Goal: Task Accomplishment & Management: Manage account settings

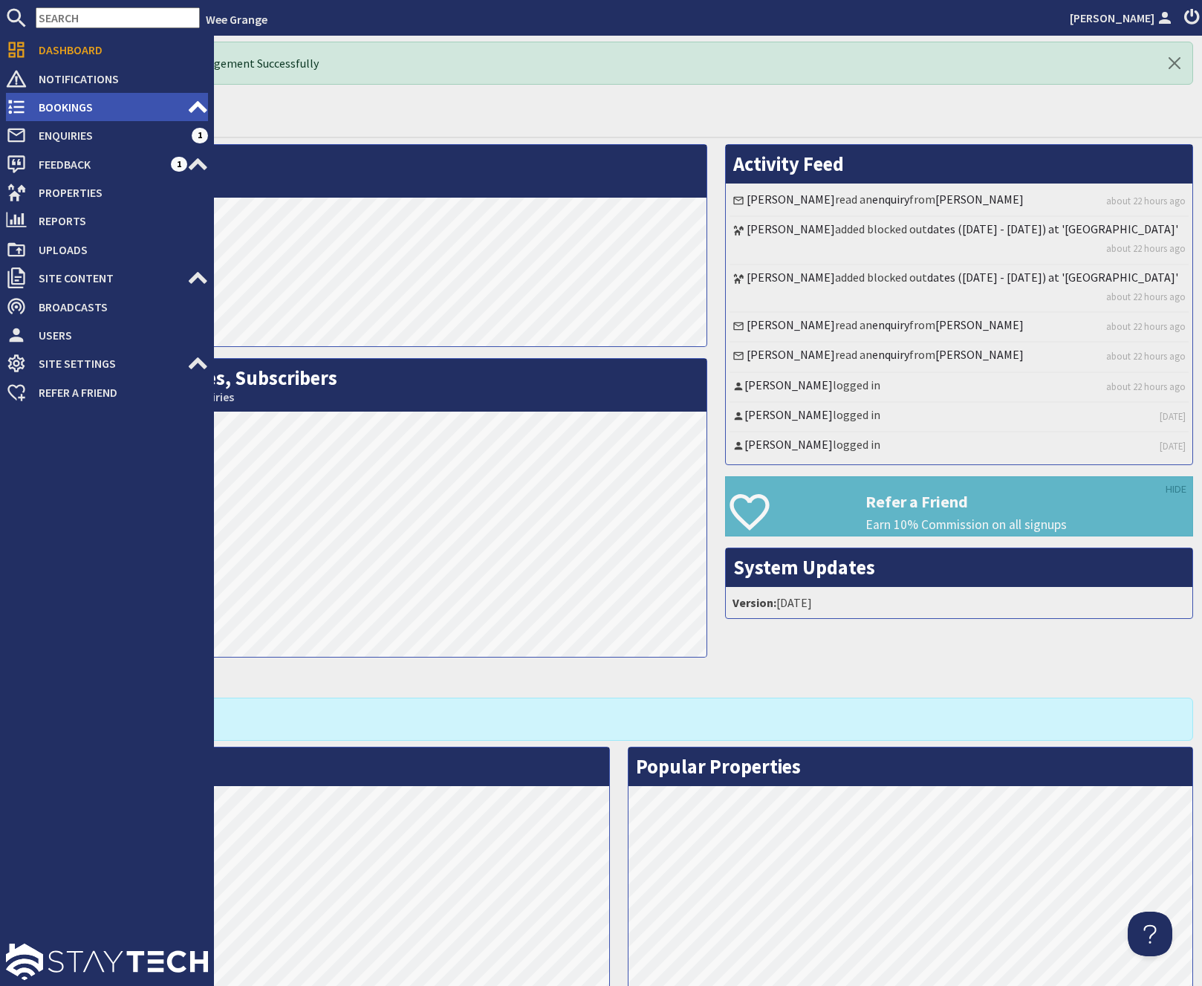
click at [62, 109] on span "Bookings" at bounding box center [107, 107] width 160 height 24
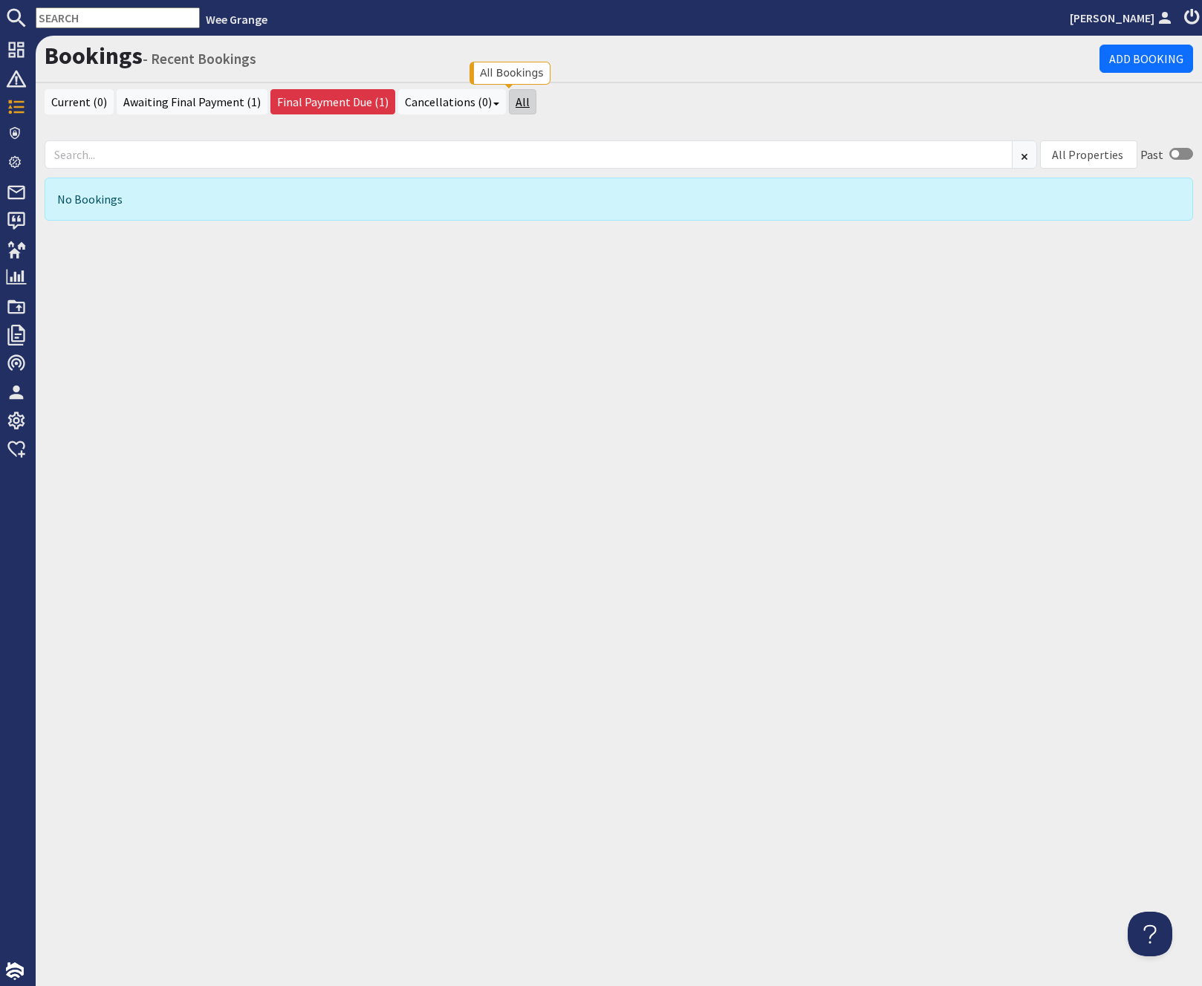
click at [510, 100] on link "All" at bounding box center [522, 101] width 27 height 25
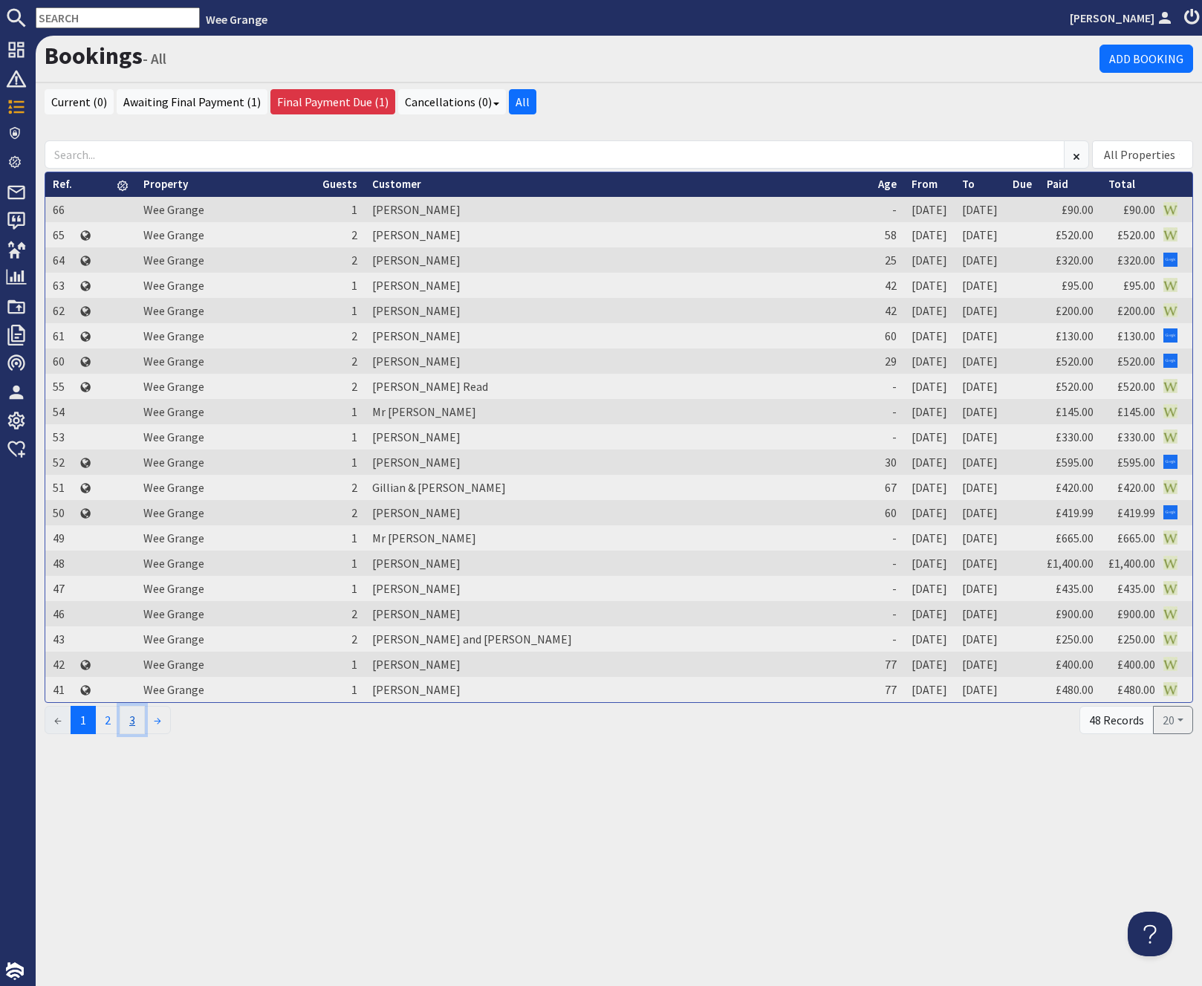
click at [137, 715] on link "3" at bounding box center [132, 720] width 25 height 28
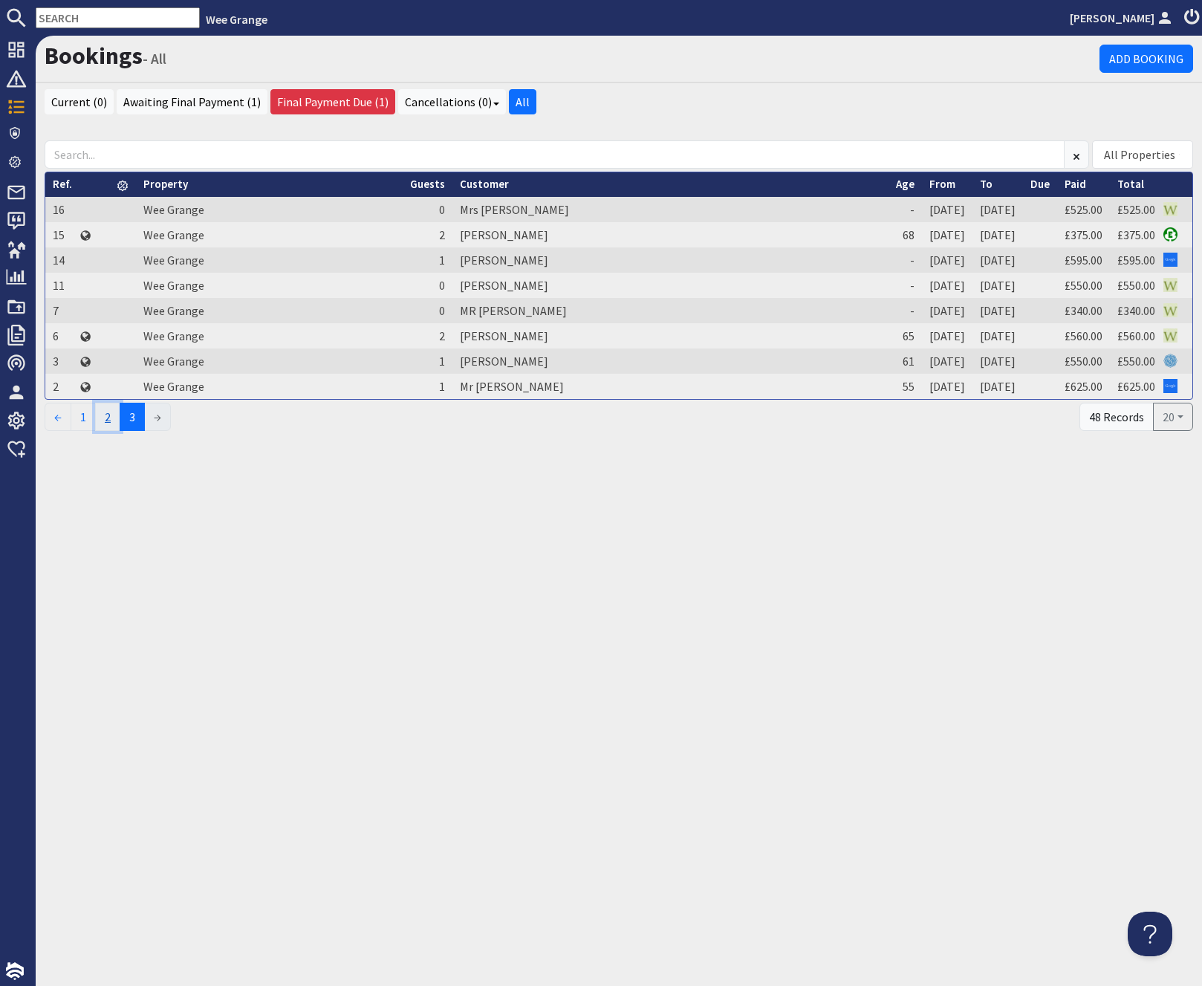
click at [117, 418] on link "2" at bounding box center [107, 417] width 25 height 28
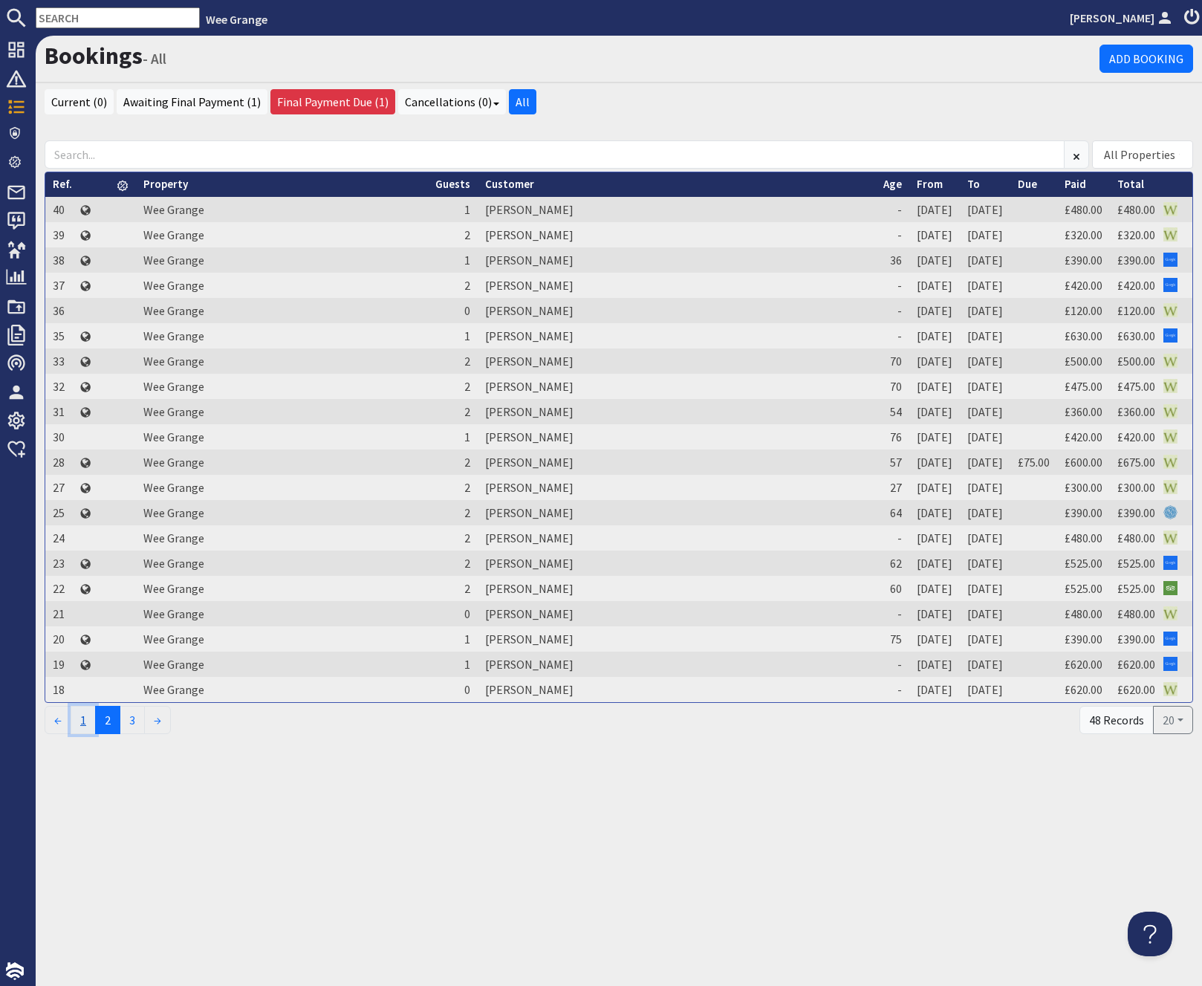
click at [84, 718] on link "1" at bounding box center [83, 720] width 25 height 28
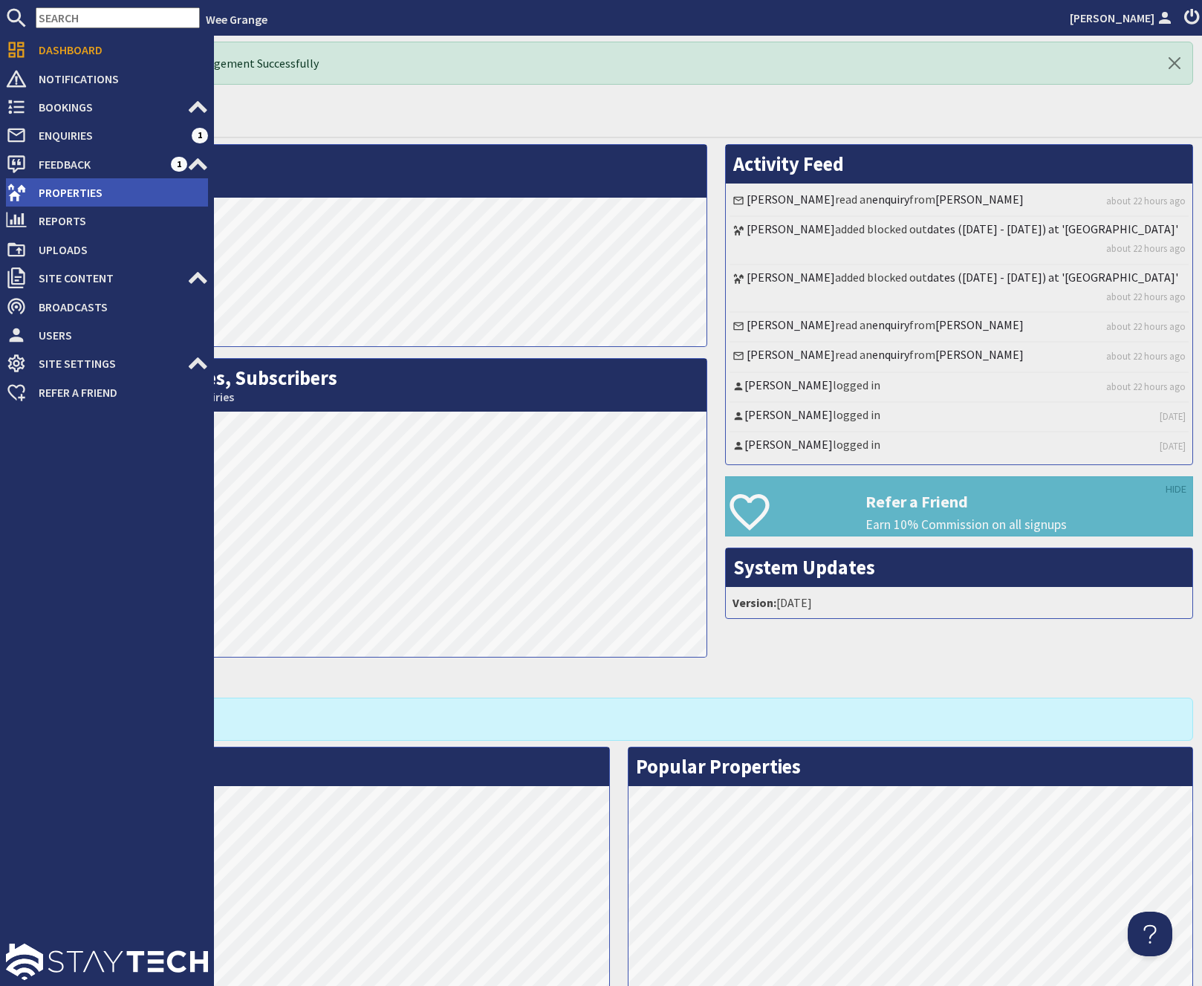
click at [74, 188] on span "Properties" at bounding box center [117, 193] width 181 height 24
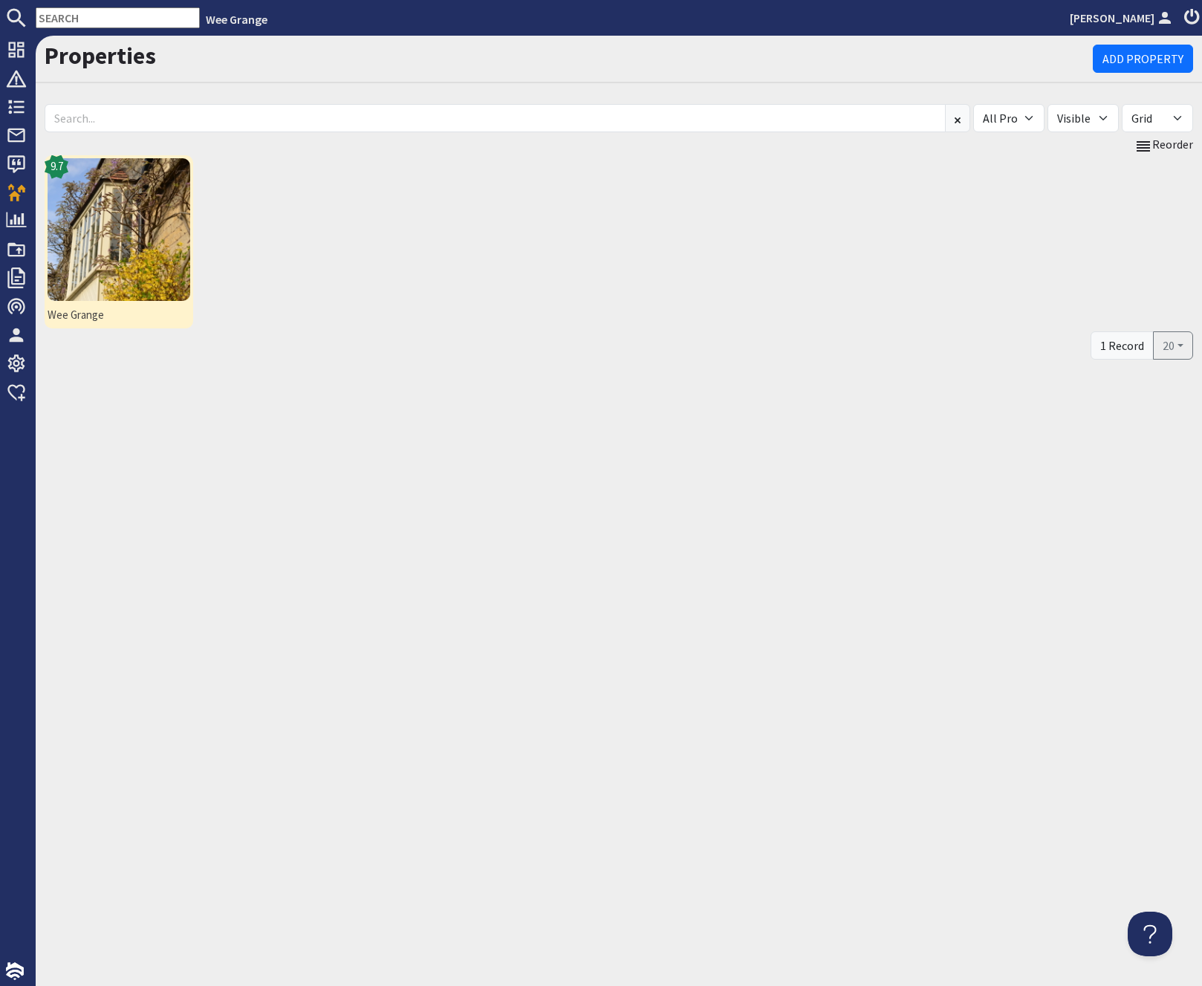
click at [71, 198] on img at bounding box center [119, 229] width 143 height 143
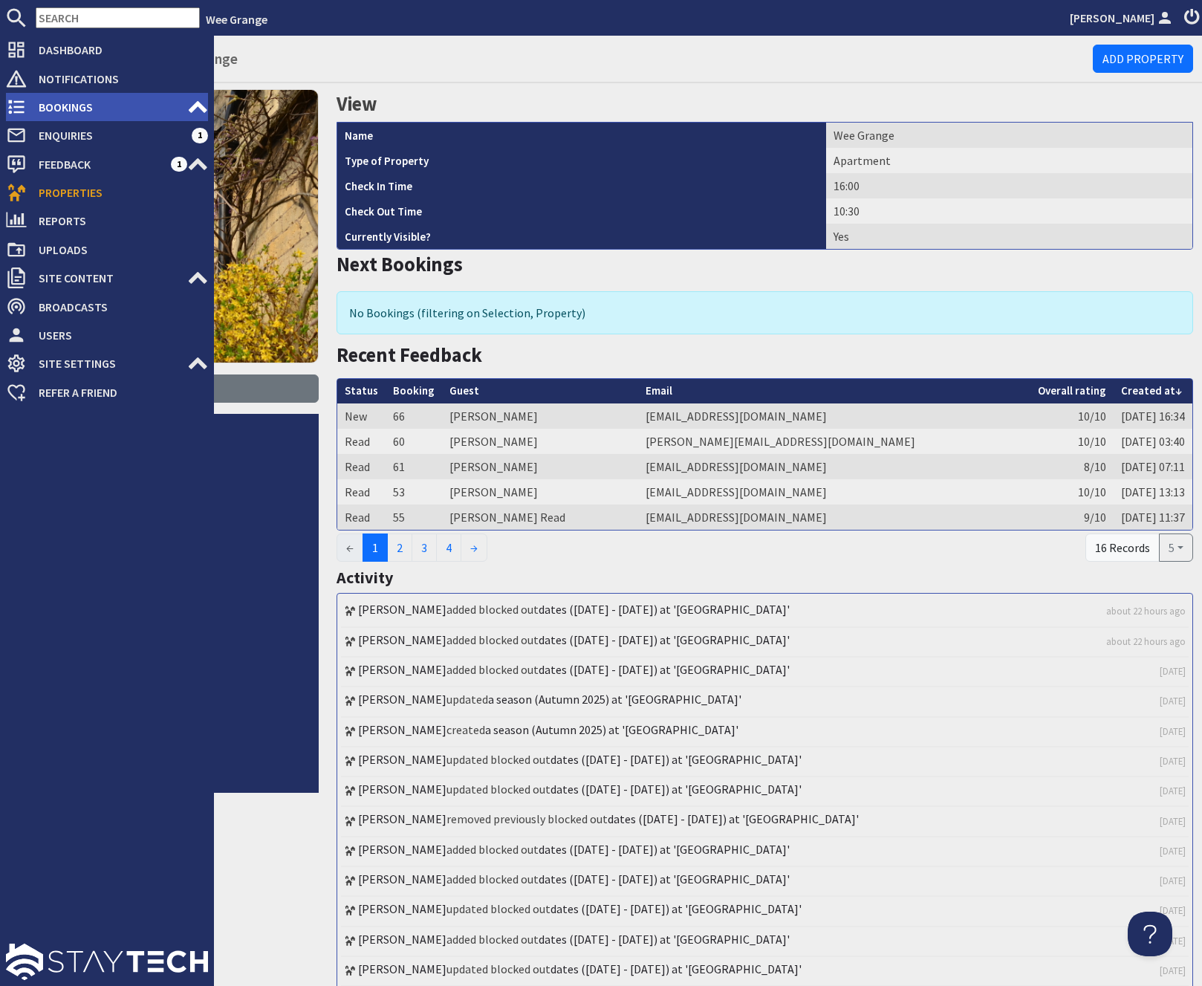
click at [74, 111] on span "Bookings" at bounding box center [107, 107] width 160 height 24
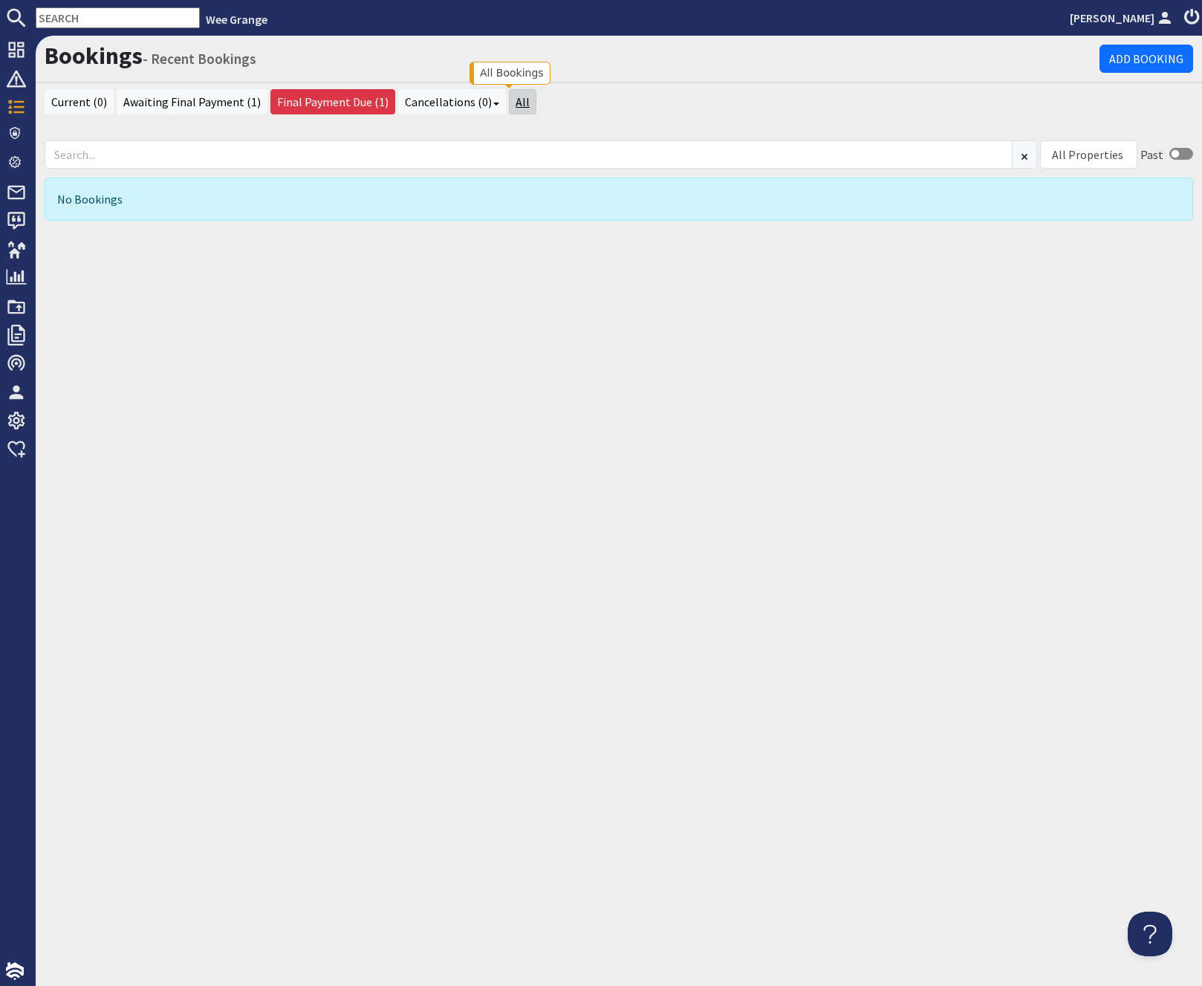
click at [509, 96] on link "All" at bounding box center [522, 101] width 27 height 25
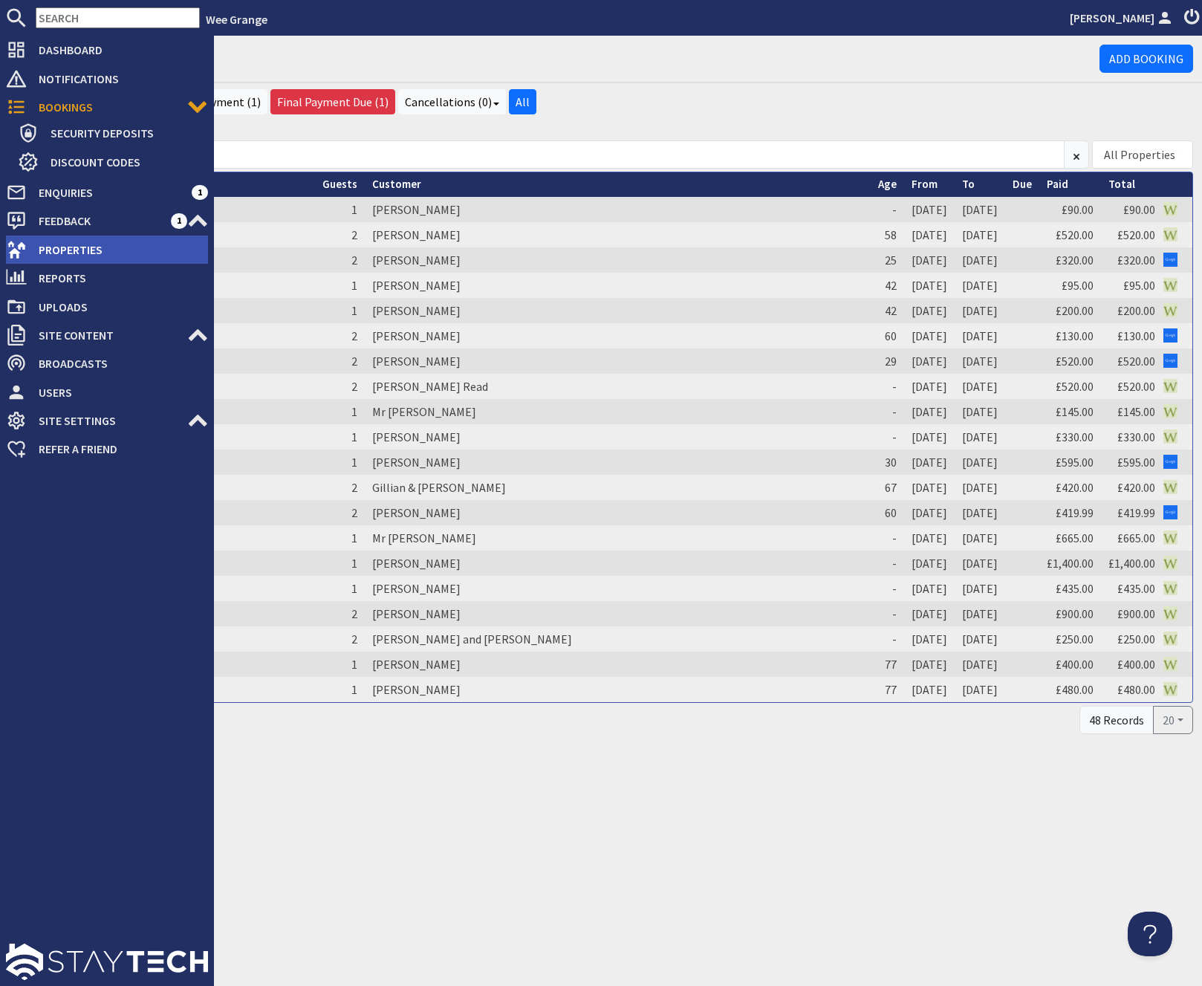
click at [83, 254] on span "Properties" at bounding box center [117, 250] width 181 height 24
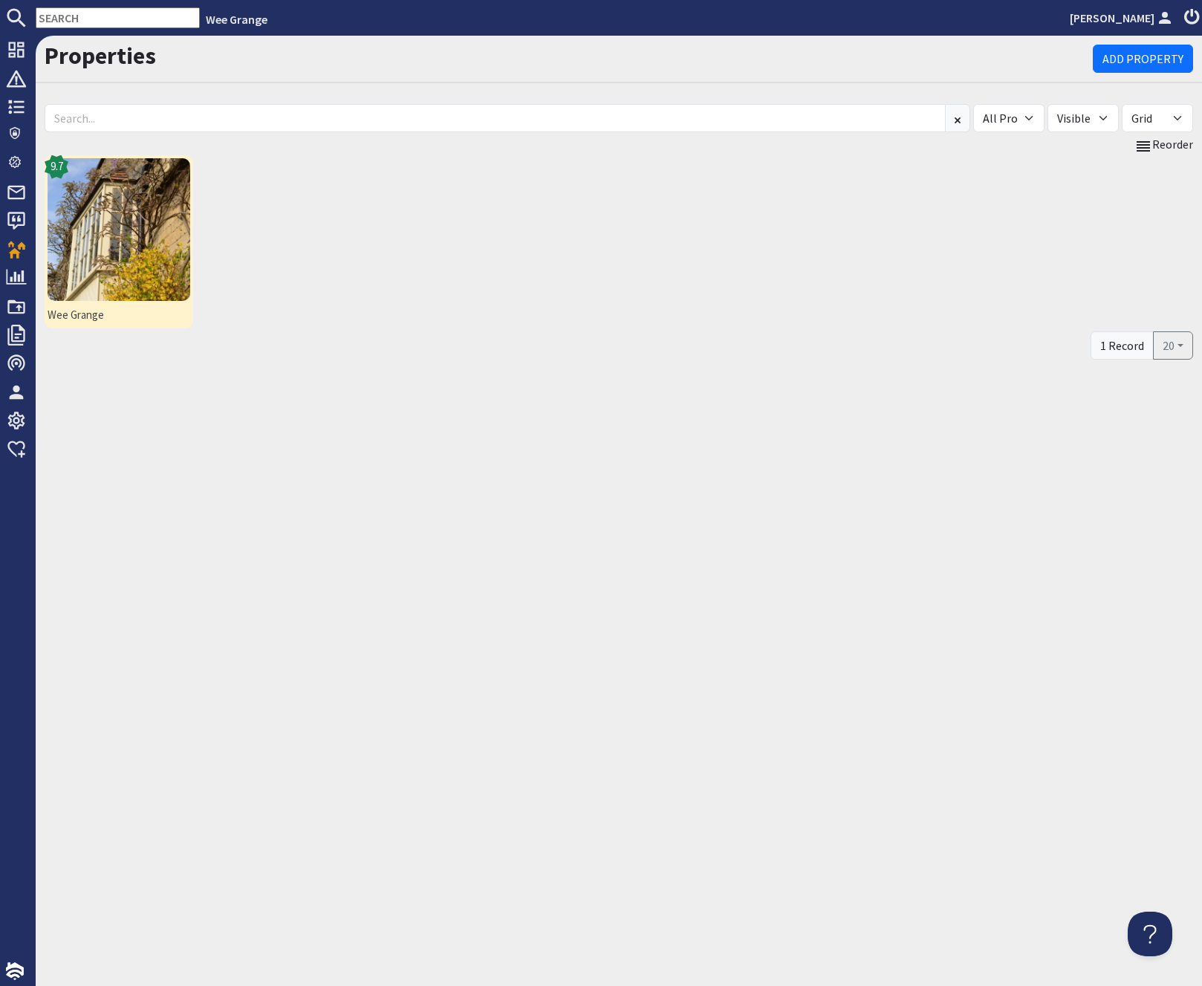
click at [120, 248] on img at bounding box center [119, 229] width 143 height 143
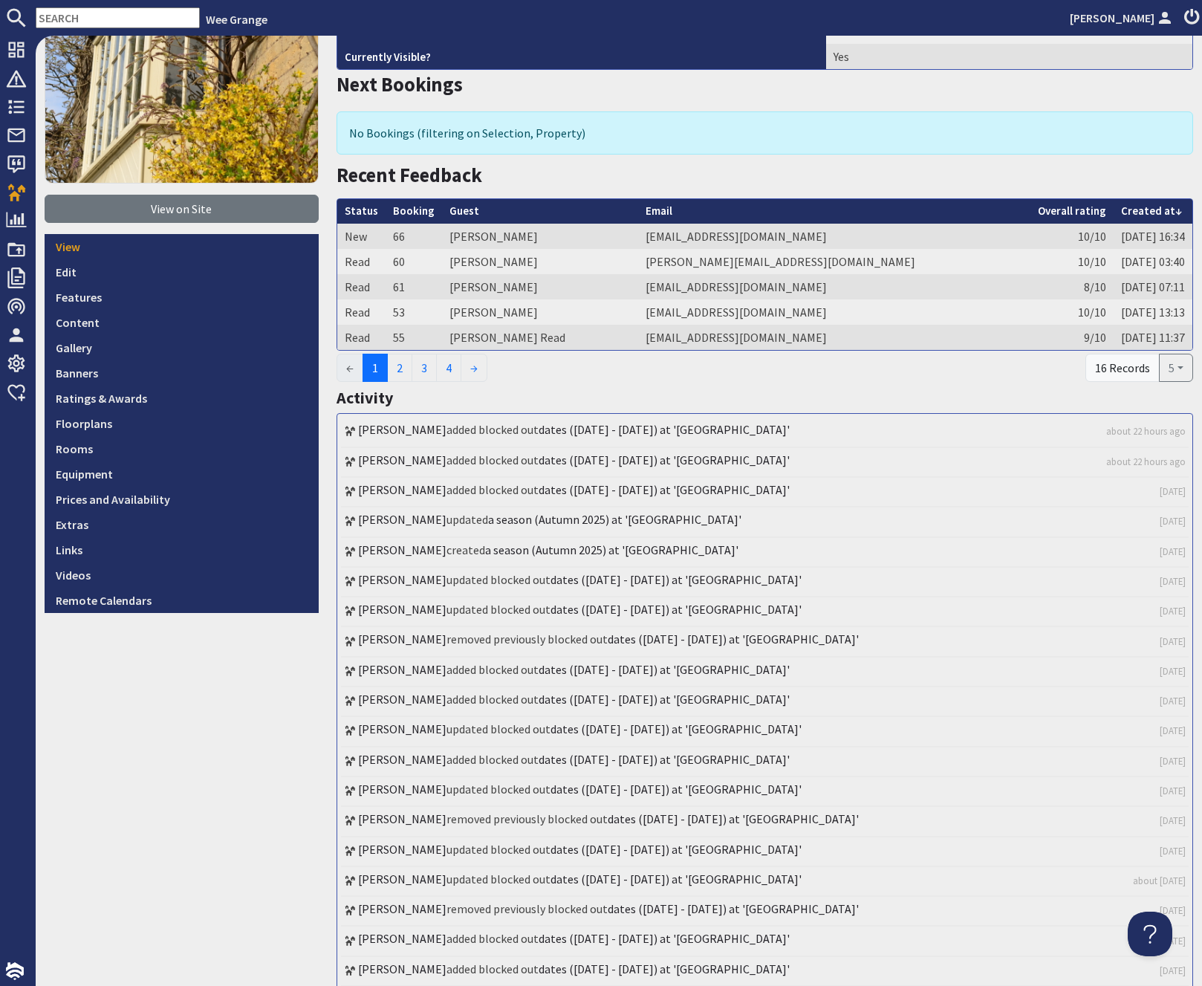
scroll to position [187, 0]
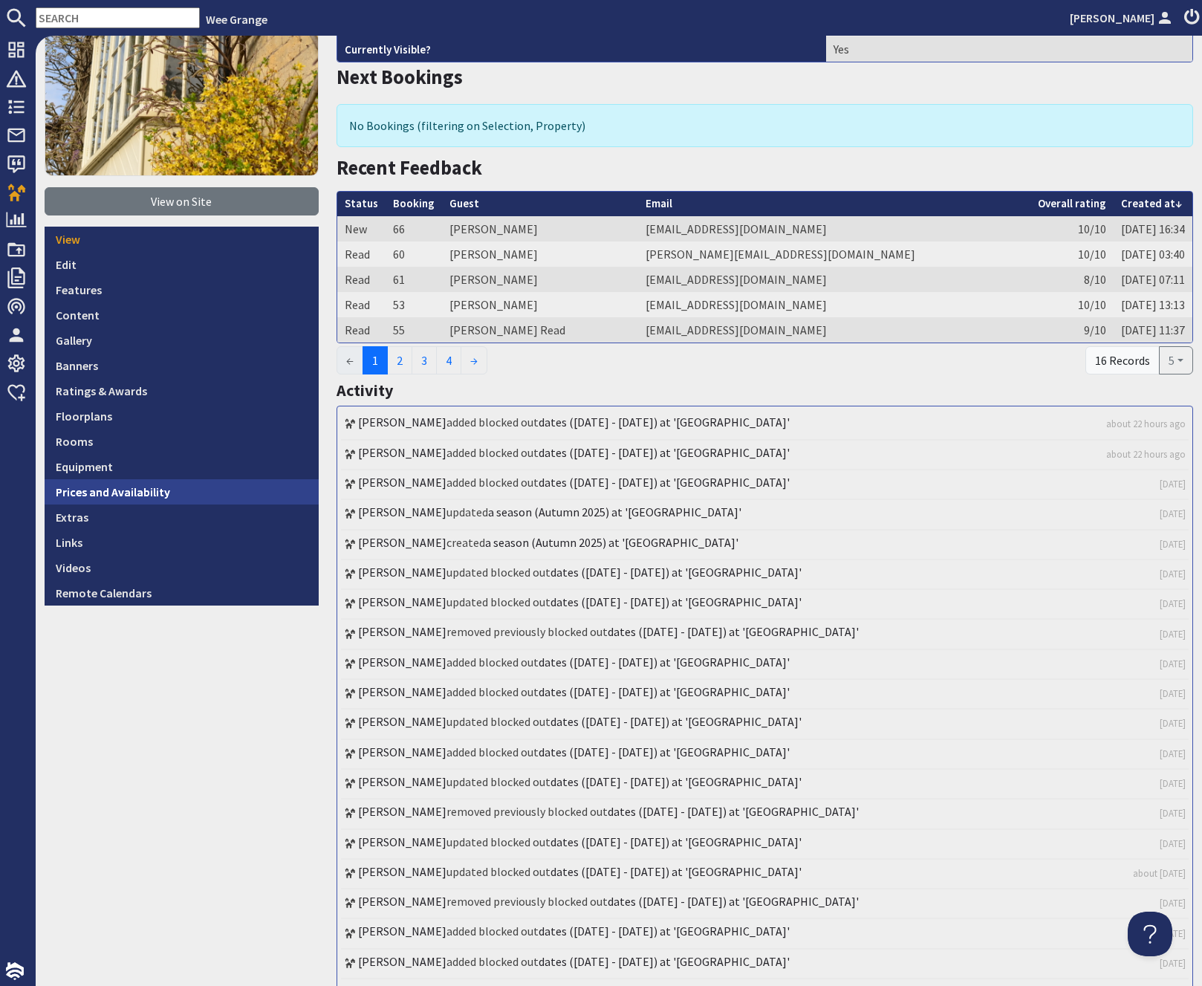
click at [117, 493] on link "Prices and Availability" at bounding box center [182, 491] width 274 height 25
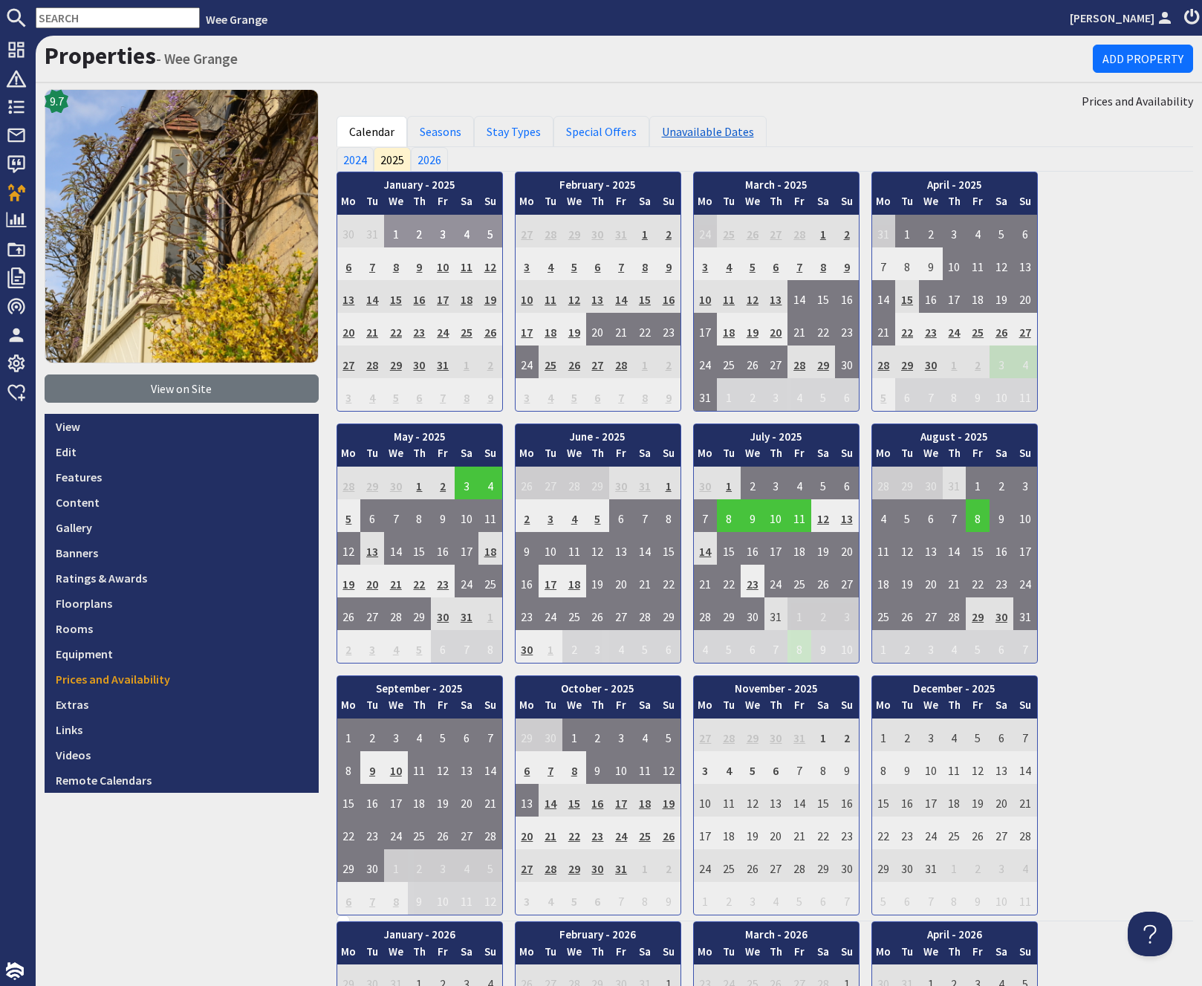
click at [692, 135] on link "Unavailable Dates" at bounding box center [707, 131] width 117 height 31
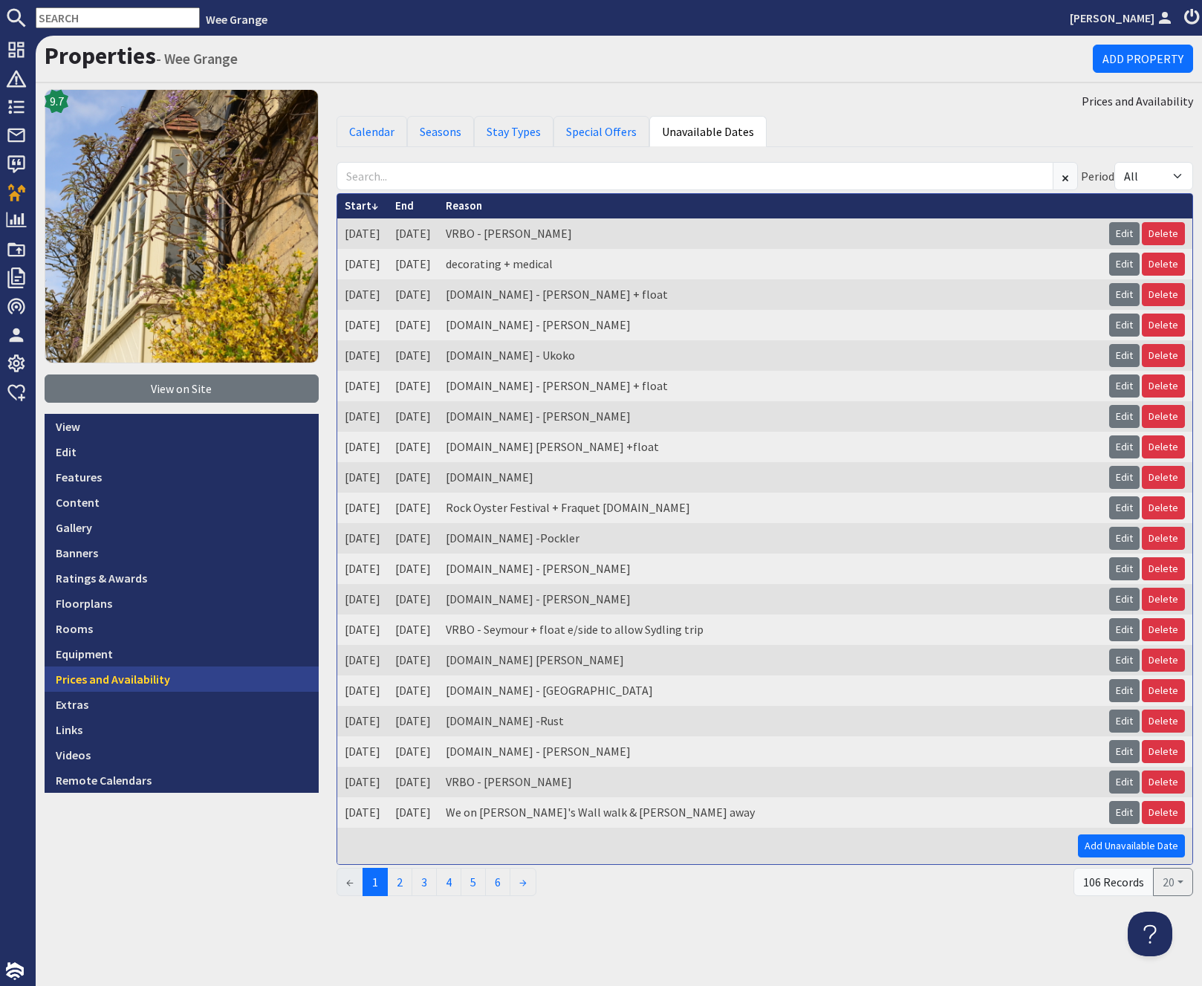
click at [107, 681] on link "Prices and Availability" at bounding box center [182, 678] width 274 height 25
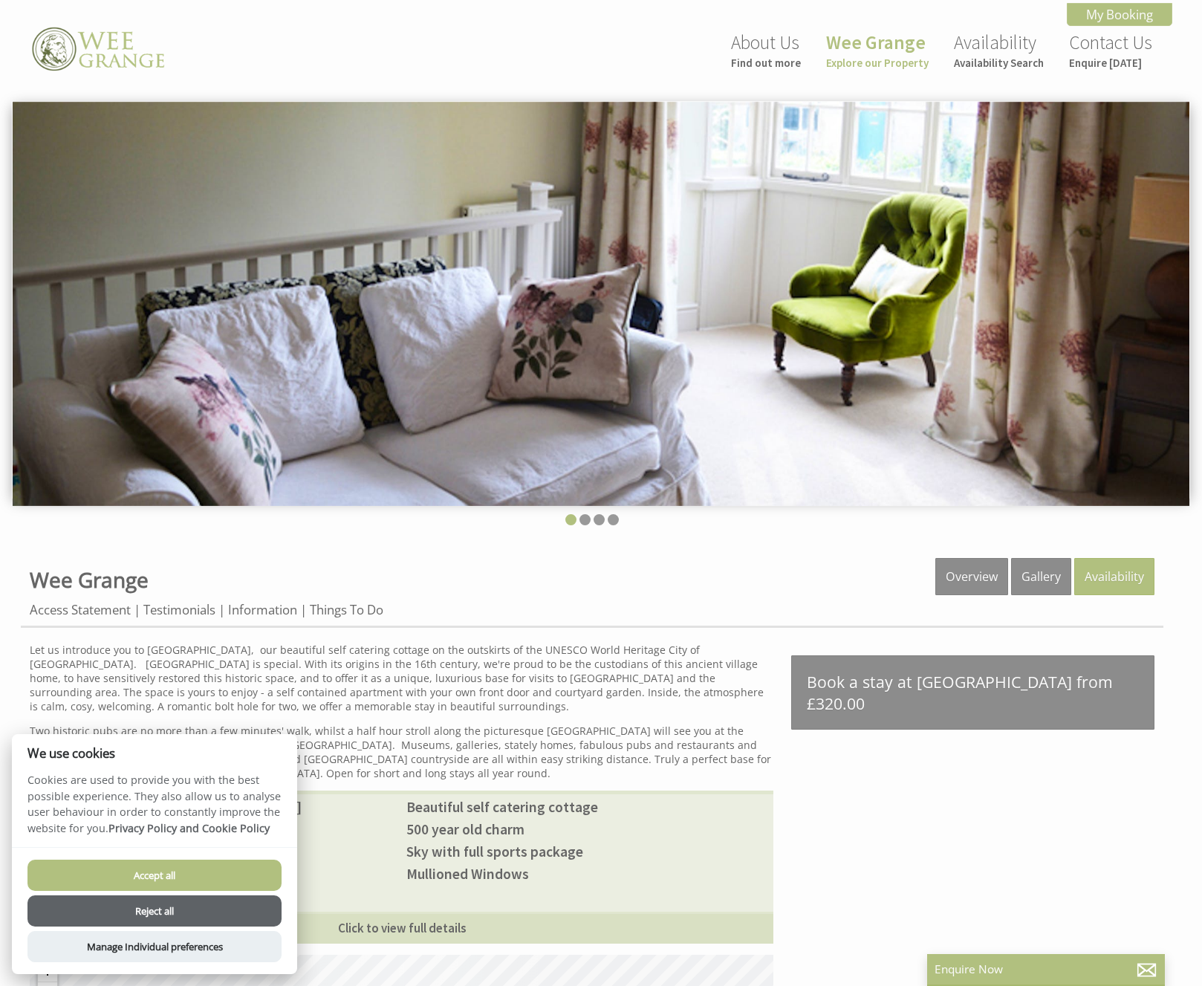
click at [154, 911] on button "Reject all" at bounding box center [154, 910] width 254 height 31
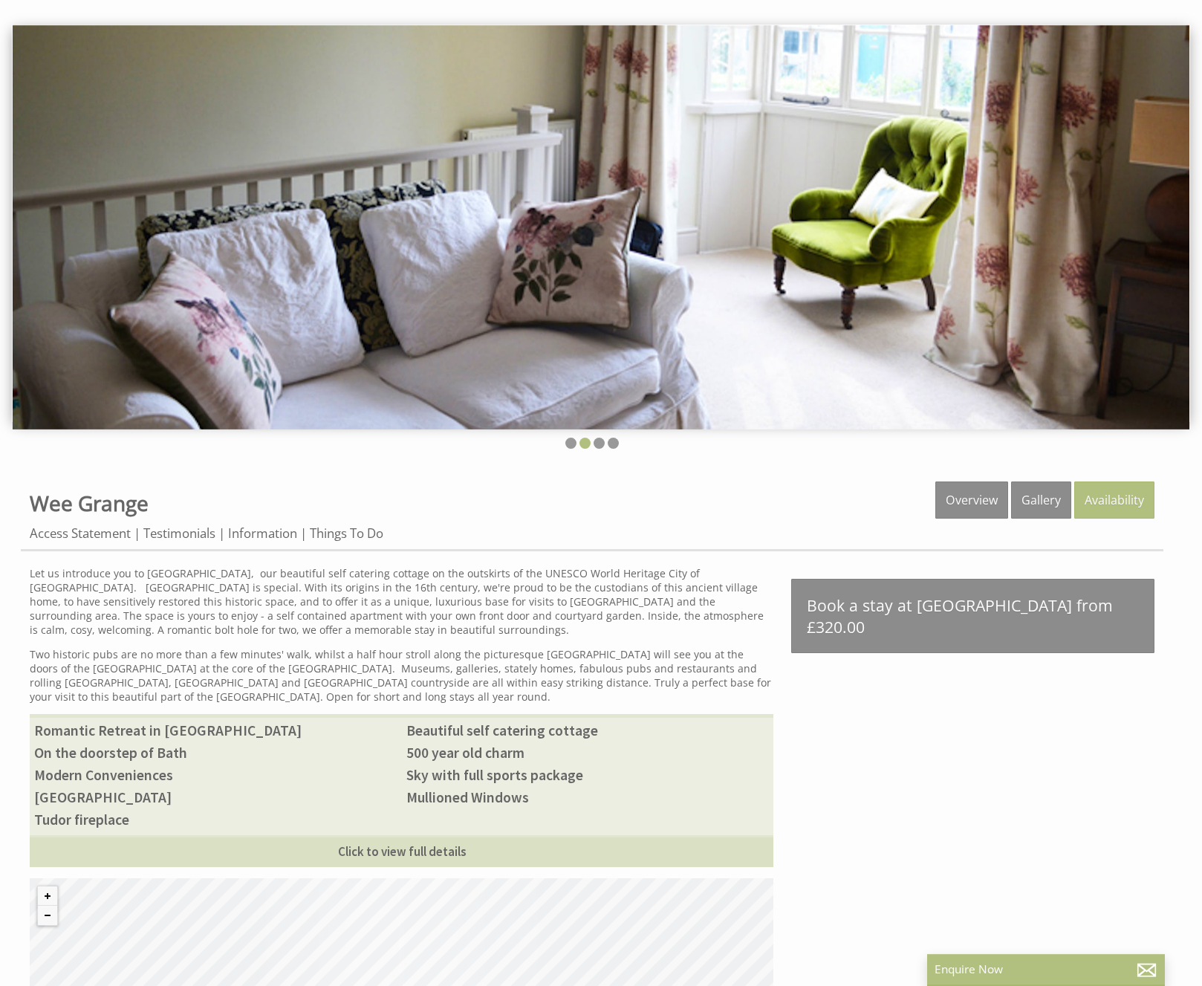
scroll to position [76, 0]
click at [174, 531] on link "Testimonials" at bounding box center [179, 534] width 72 height 19
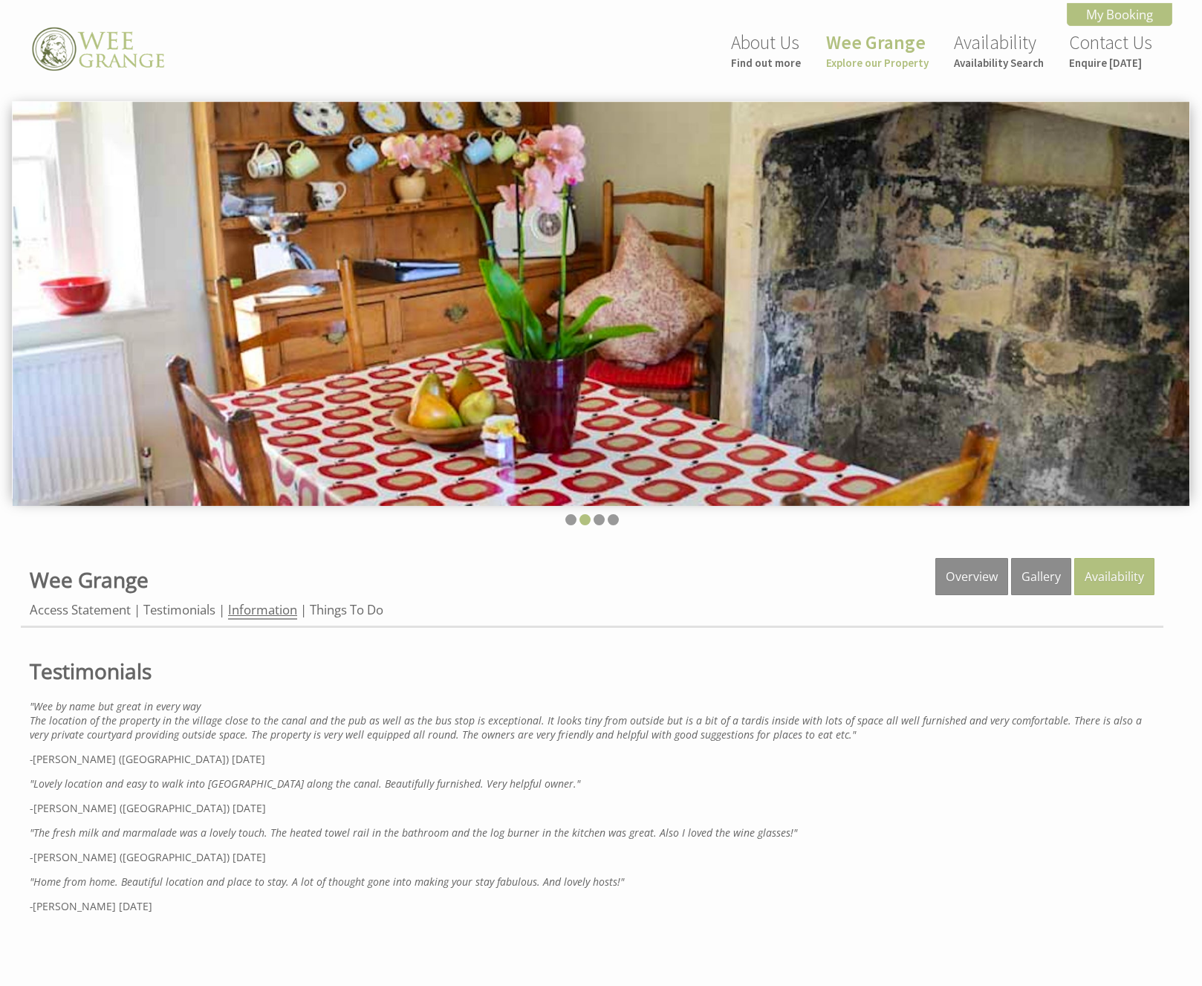
click at [236, 606] on link "Information" at bounding box center [262, 610] width 69 height 19
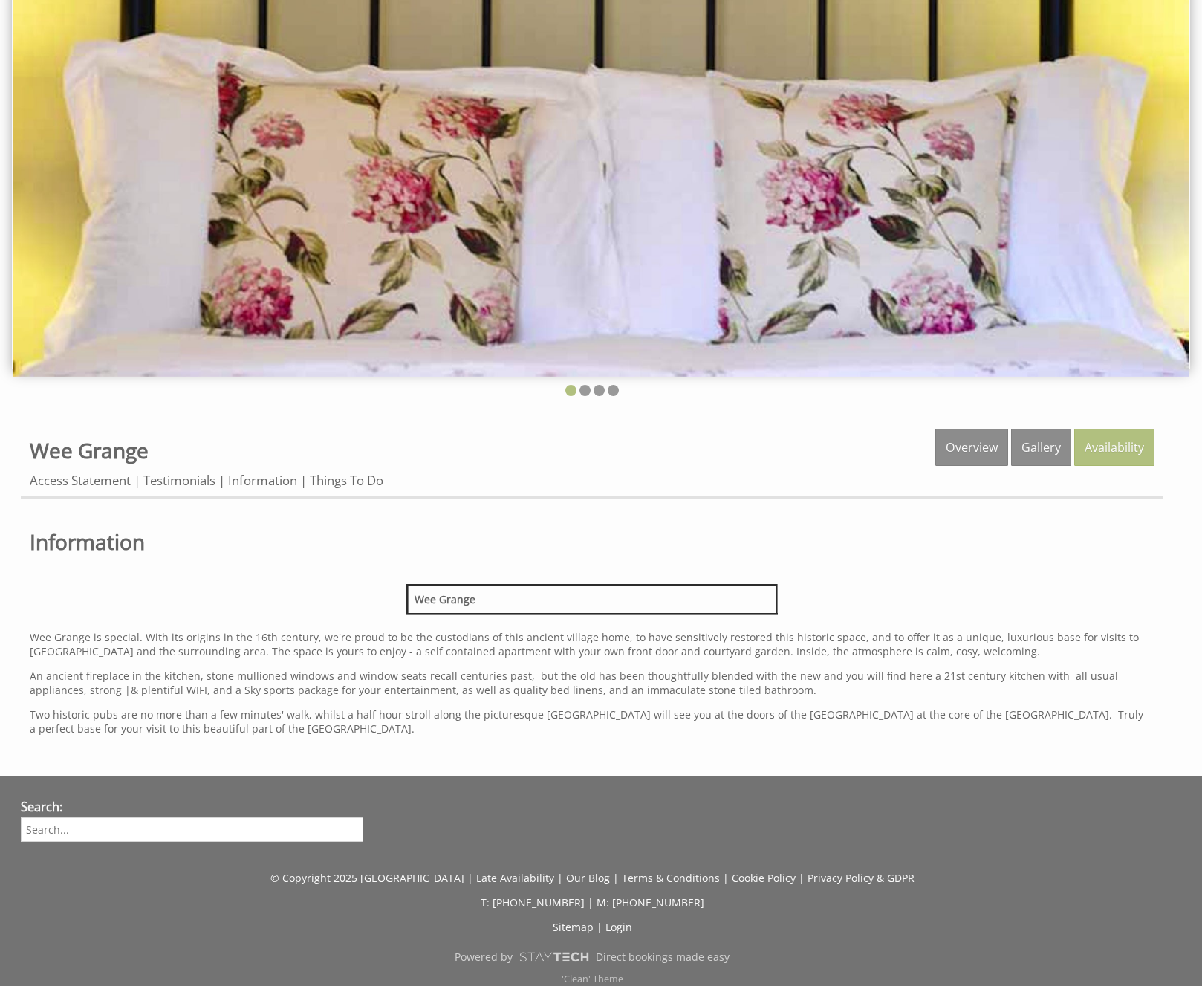
scroll to position [141, 0]
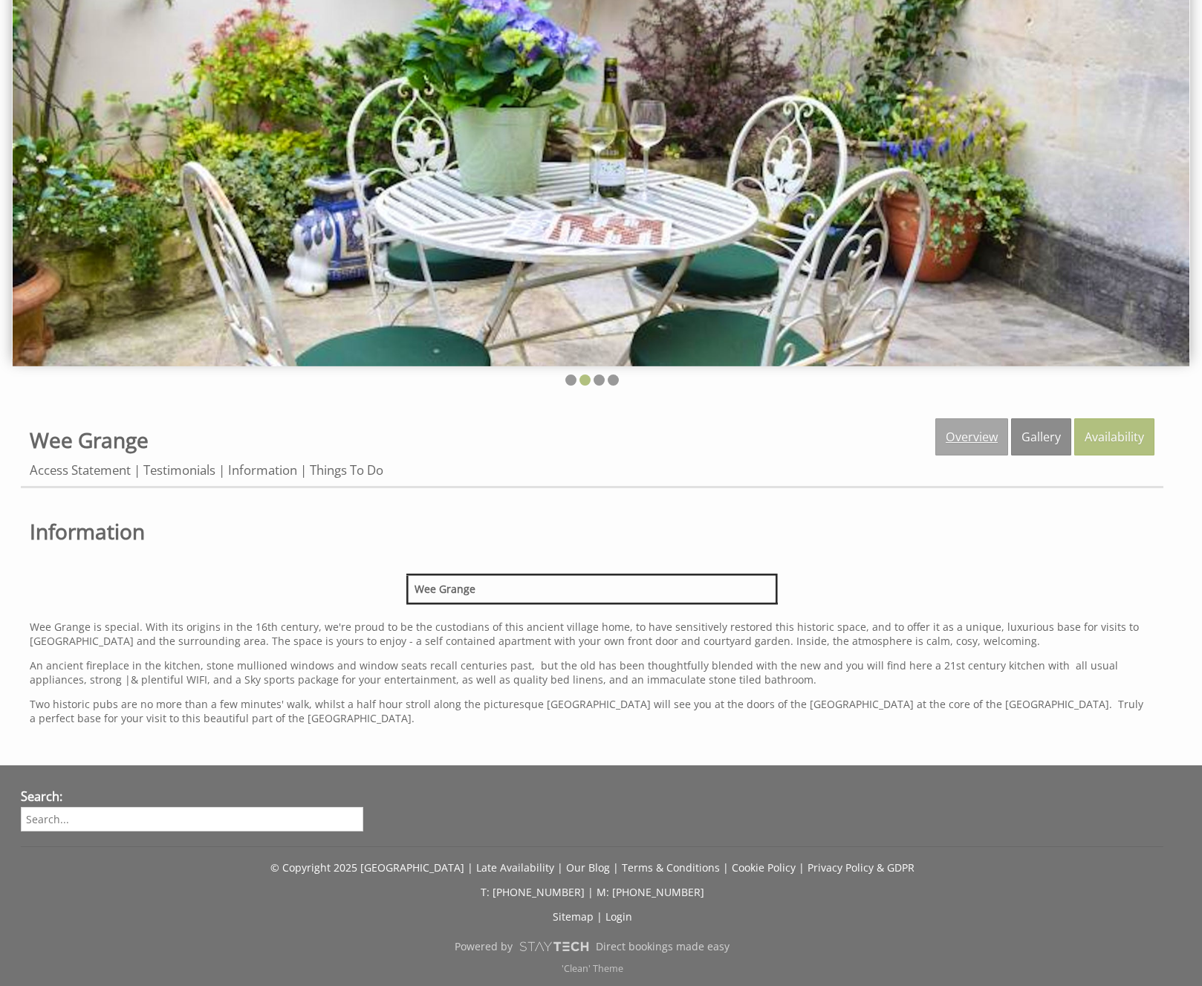
click at [979, 441] on link "Overview" at bounding box center [971, 436] width 73 height 37
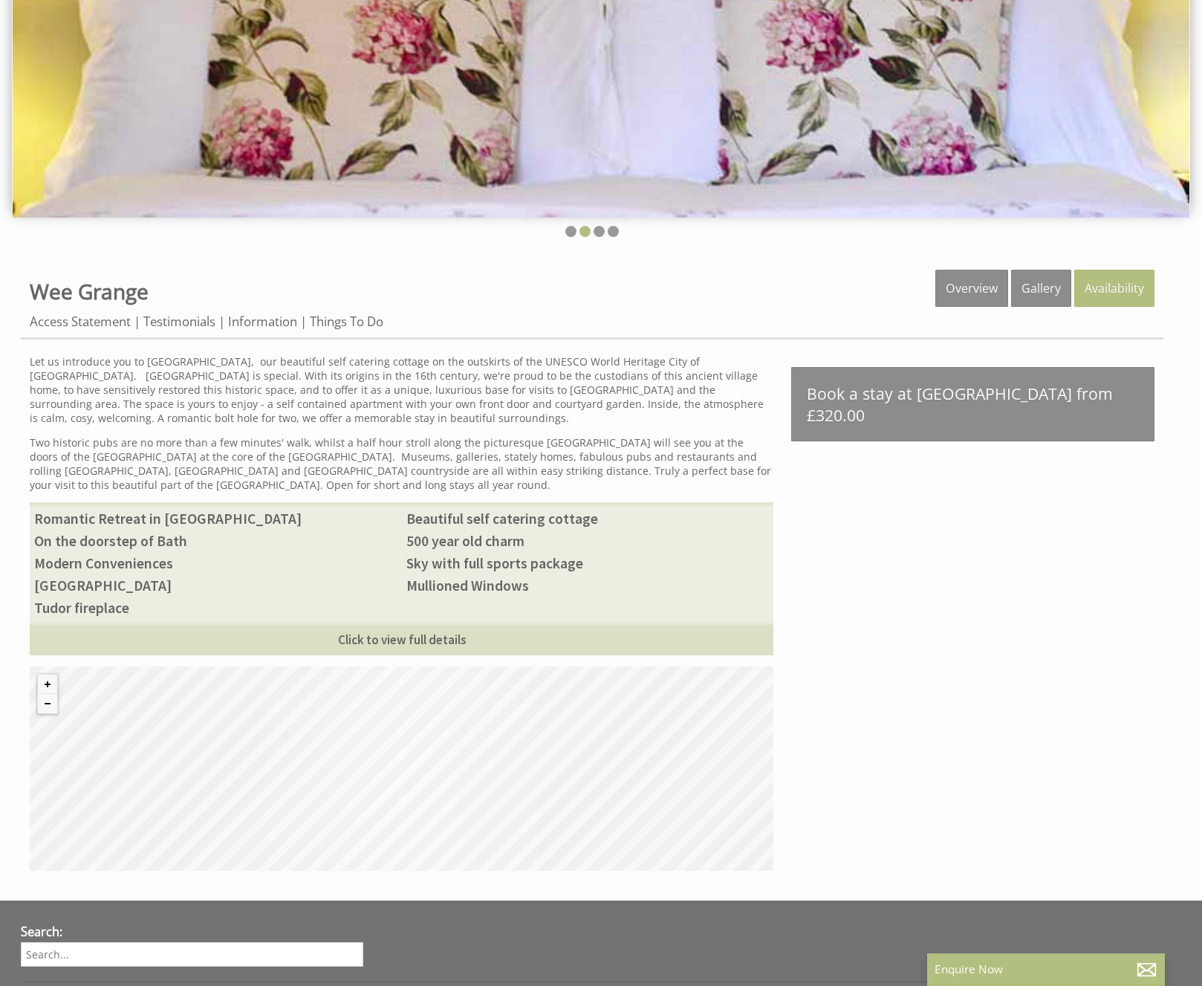
scroll to position [379, 0]
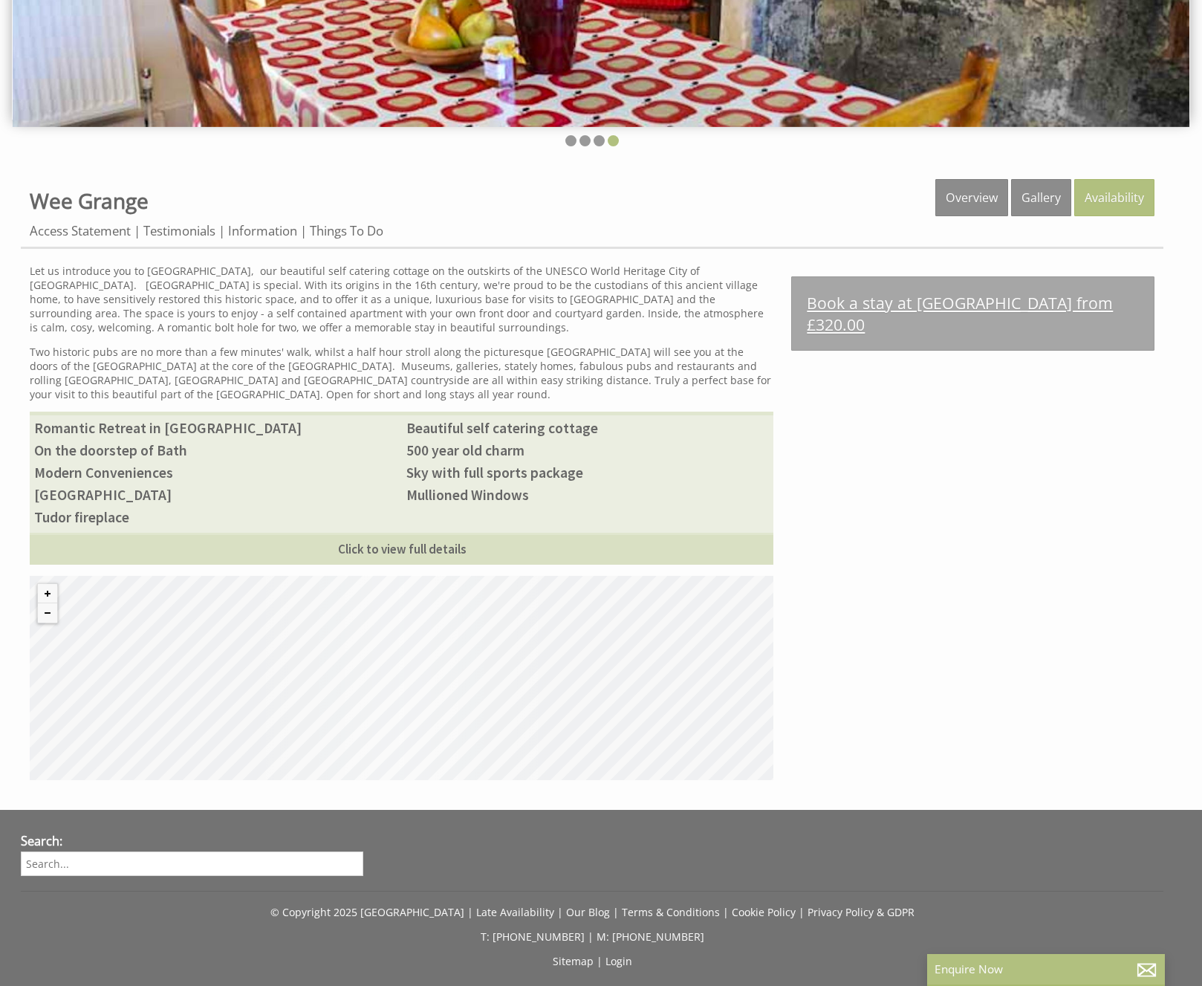
click at [912, 297] on link "Book a stay at [GEOGRAPHIC_DATA] from £320.00" at bounding box center [972, 313] width 363 height 74
